Goal: Information Seeking & Learning: Learn about a topic

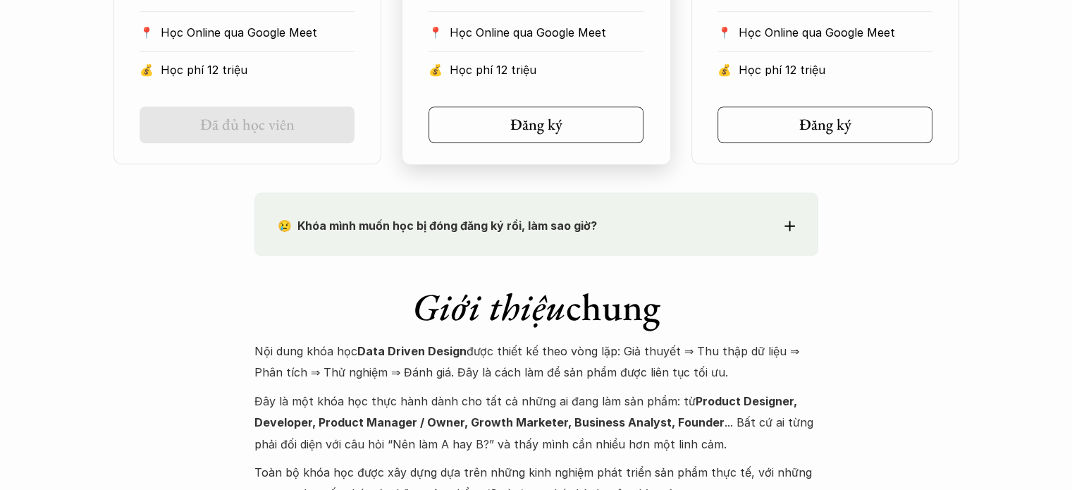
scroll to position [1339, 0]
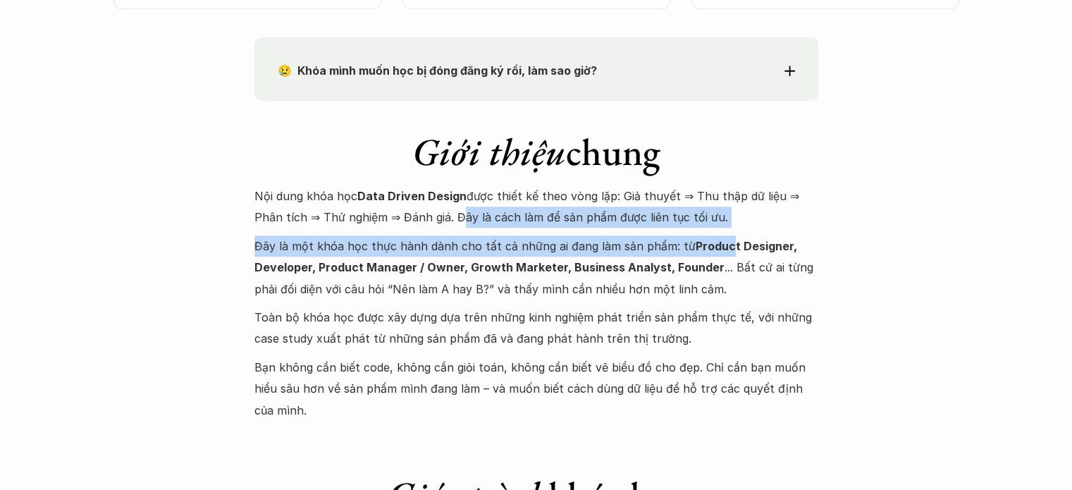
drag, startPoint x: 423, startPoint y: 218, endPoint x: 720, endPoint y: 233, distance: 297.8
click at [720, 233] on div "Nội dung khóa học Data Driven Design được thiết kế theo vòng lặp: Giả thuyết ⇒ …" at bounding box center [536, 302] width 564 height 235
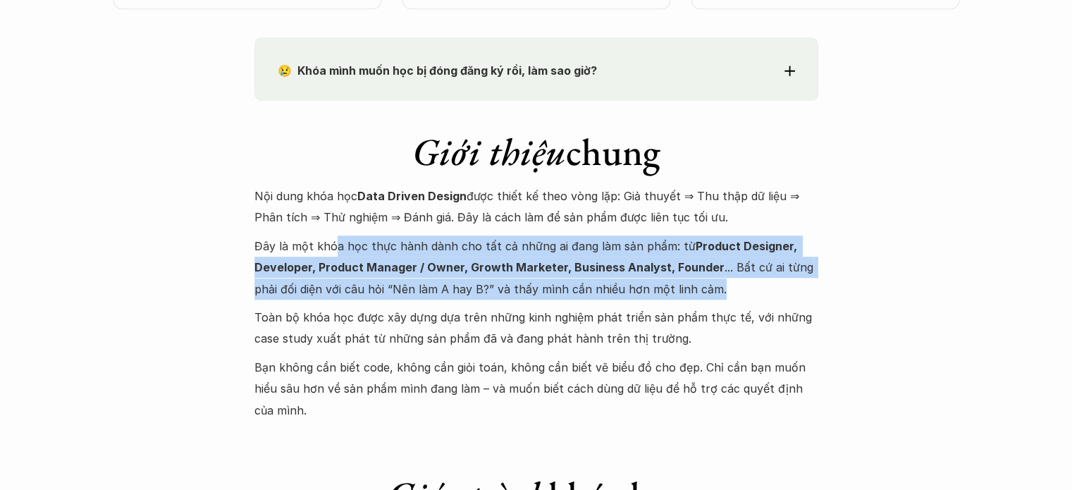
drag, startPoint x: 333, startPoint y: 245, endPoint x: 841, endPoint y: 284, distance: 509.7
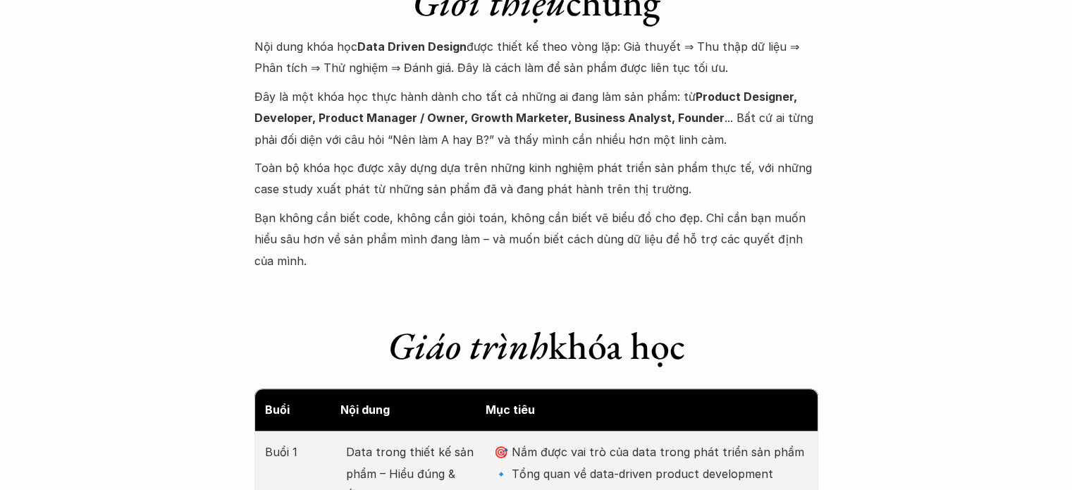
scroll to position [1551, 0]
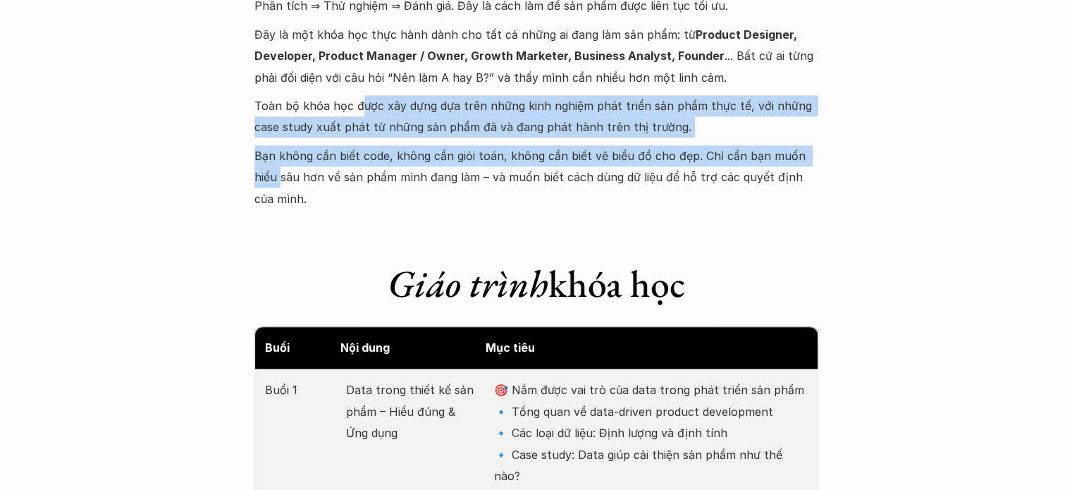
drag, startPoint x: 357, startPoint y: 108, endPoint x: 880, endPoint y: 159, distance: 524.7
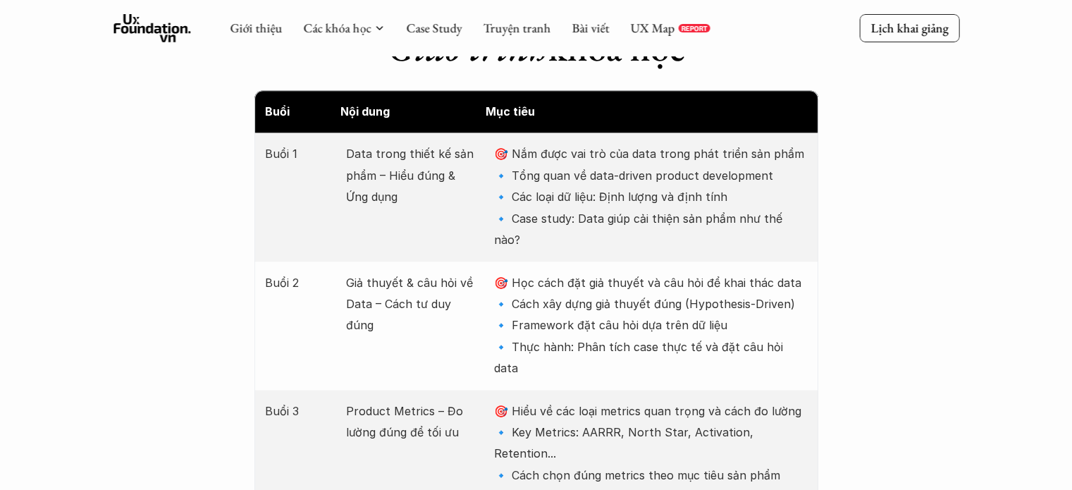
scroll to position [1762, 0]
